Goal: Task Accomplishment & Management: Manage account settings

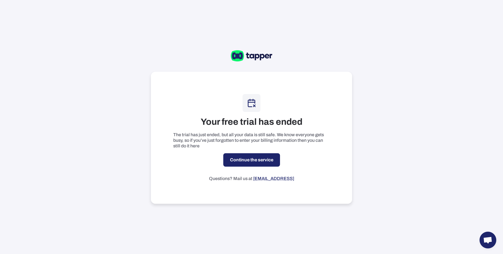
click at [245, 164] on link "Continue the service" at bounding box center [251, 159] width 57 height 13
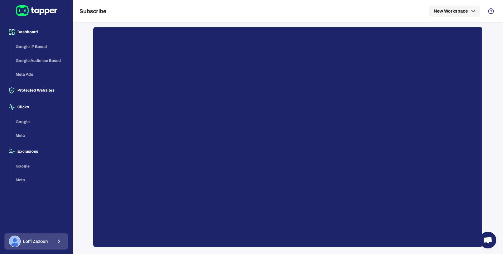
click at [55, 238] on button "[PERSON_NAME]" at bounding box center [35, 241] width 63 height 16
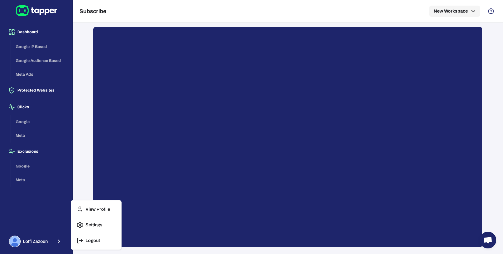
click at [85, 243] on button "Logout" at bounding box center [96, 240] width 46 height 13
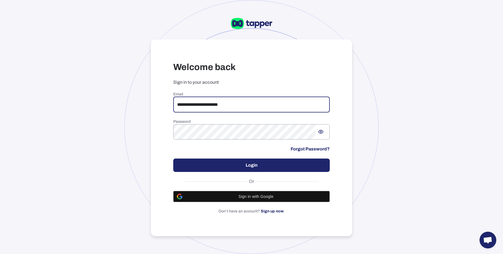
click at [187, 106] on input "**********" at bounding box center [251, 105] width 156 height 16
type input "*"
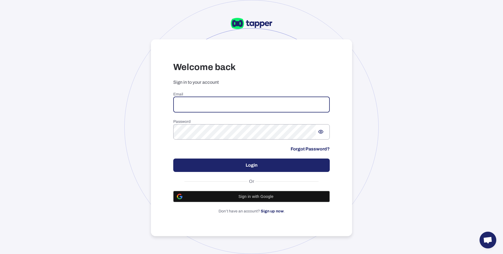
click at [200, 102] on input "email" at bounding box center [251, 105] width 156 height 16
type input "*"
